Goal: Information Seeking & Learning: Learn about a topic

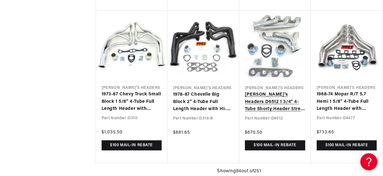
scroll to position [3345, 0]
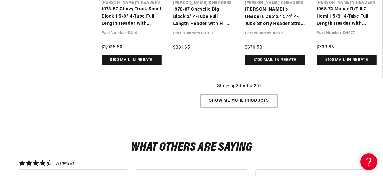
click at [257, 101] on div "Show me more products" at bounding box center [238, 100] width 77 height 13
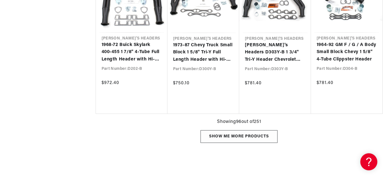
scroll to position [3770, 0]
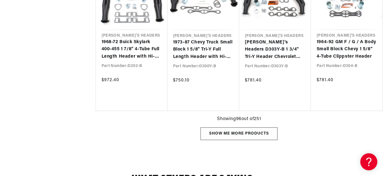
click at [245, 129] on div "Show me more products" at bounding box center [238, 133] width 77 height 13
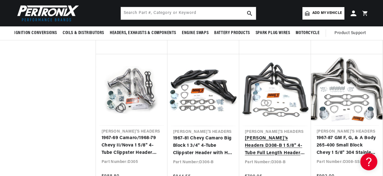
scroll to position [0, 37]
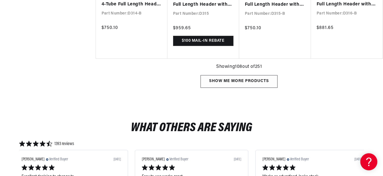
click at [261, 83] on div "Show me more products" at bounding box center [238, 81] width 77 height 13
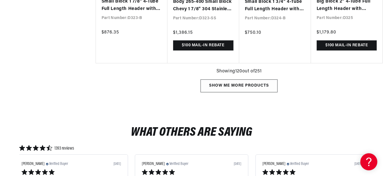
click at [258, 85] on div "Show me more products" at bounding box center [238, 85] width 77 height 13
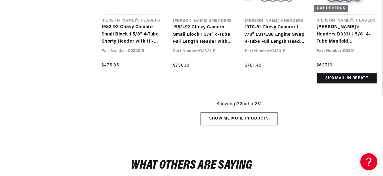
click at [259, 118] on div "Show me more products" at bounding box center [238, 118] width 77 height 13
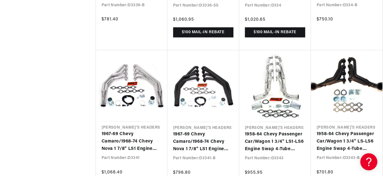
scroll to position [0, 316]
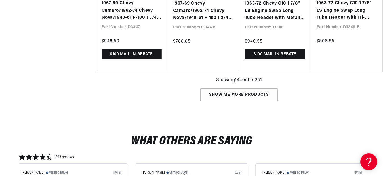
click at [246, 92] on div "Show me more products" at bounding box center [238, 94] width 77 height 13
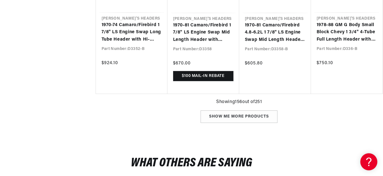
scroll to position [6095, 0]
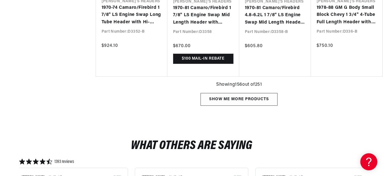
click at [250, 98] on div "Show me more products" at bounding box center [238, 99] width 77 height 13
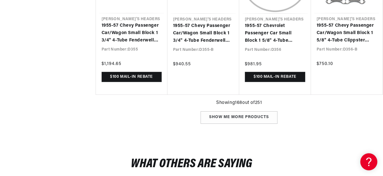
scroll to position [6548, 0]
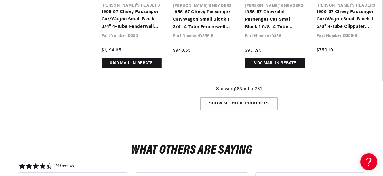
click at [251, 103] on div "Show me more products" at bounding box center [238, 104] width 77 height 13
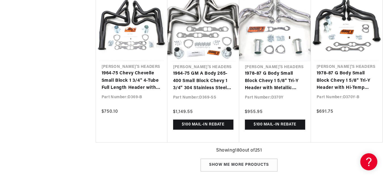
scroll to position [0, 663]
click at [244, 165] on div "Show me more products" at bounding box center [238, 164] width 77 height 13
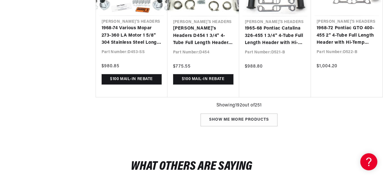
scroll to position [7455, 0]
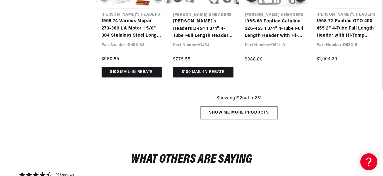
click at [219, 116] on div "Show me more products" at bounding box center [238, 112] width 77 height 13
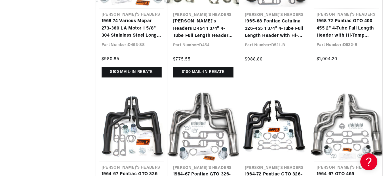
scroll to position [7597, 0]
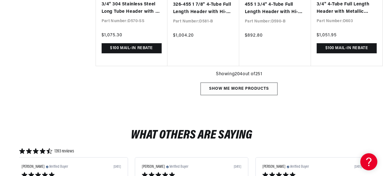
click at [250, 91] on div "Show me more products" at bounding box center [238, 88] width 77 height 13
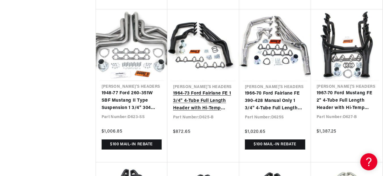
scroll to position [0, 663]
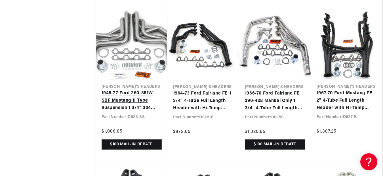
click at [132, 101] on link "1948-77 Ford 260-351W SBF Mustang II Type Suspension 1 3/4" 304 Stainless Steel…" at bounding box center [131, 101] width 60 height 22
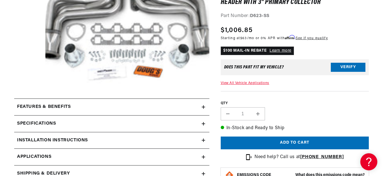
scroll to position [0, 332]
click at [206, 107] on summary "Features & Benefits" at bounding box center [111, 107] width 195 height 16
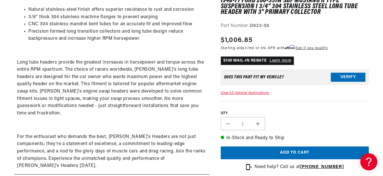
scroll to position [283, 0]
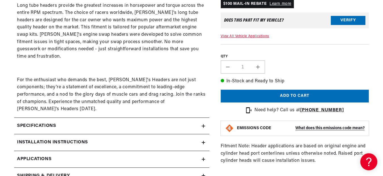
click at [204, 124] on icon at bounding box center [203, 125] width 3 height 3
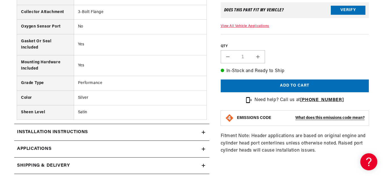
scroll to position [539, 0]
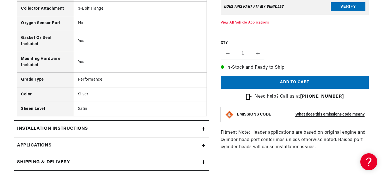
click at [204, 129] on icon at bounding box center [203, 129] width 3 height 0
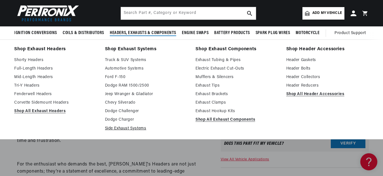
scroll to position [255, 0]
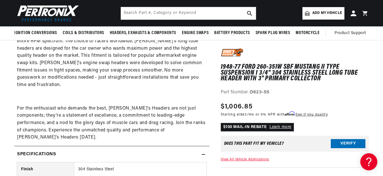
click at [197, 147] on summary "Specifications" at bounding box center [111, 154] width 195 height 16
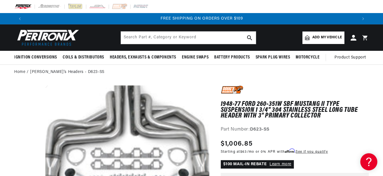
scroll to position [0, 663]
